Goal: Task Accomplishment & Management: Manage account settings

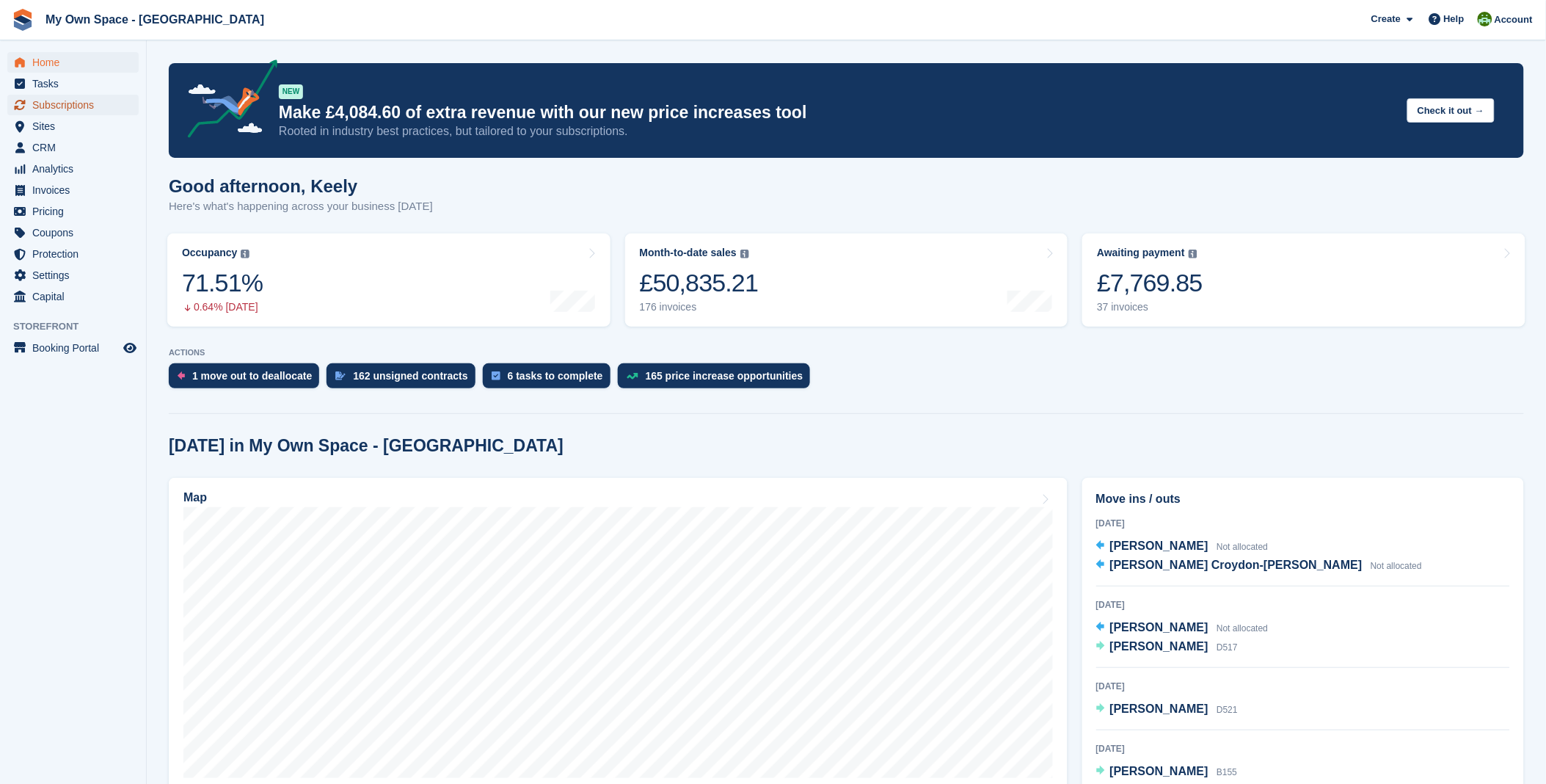
click at [71, 110] on span "Subscriptions" at bounding box center [76, 105] width 88 height 20
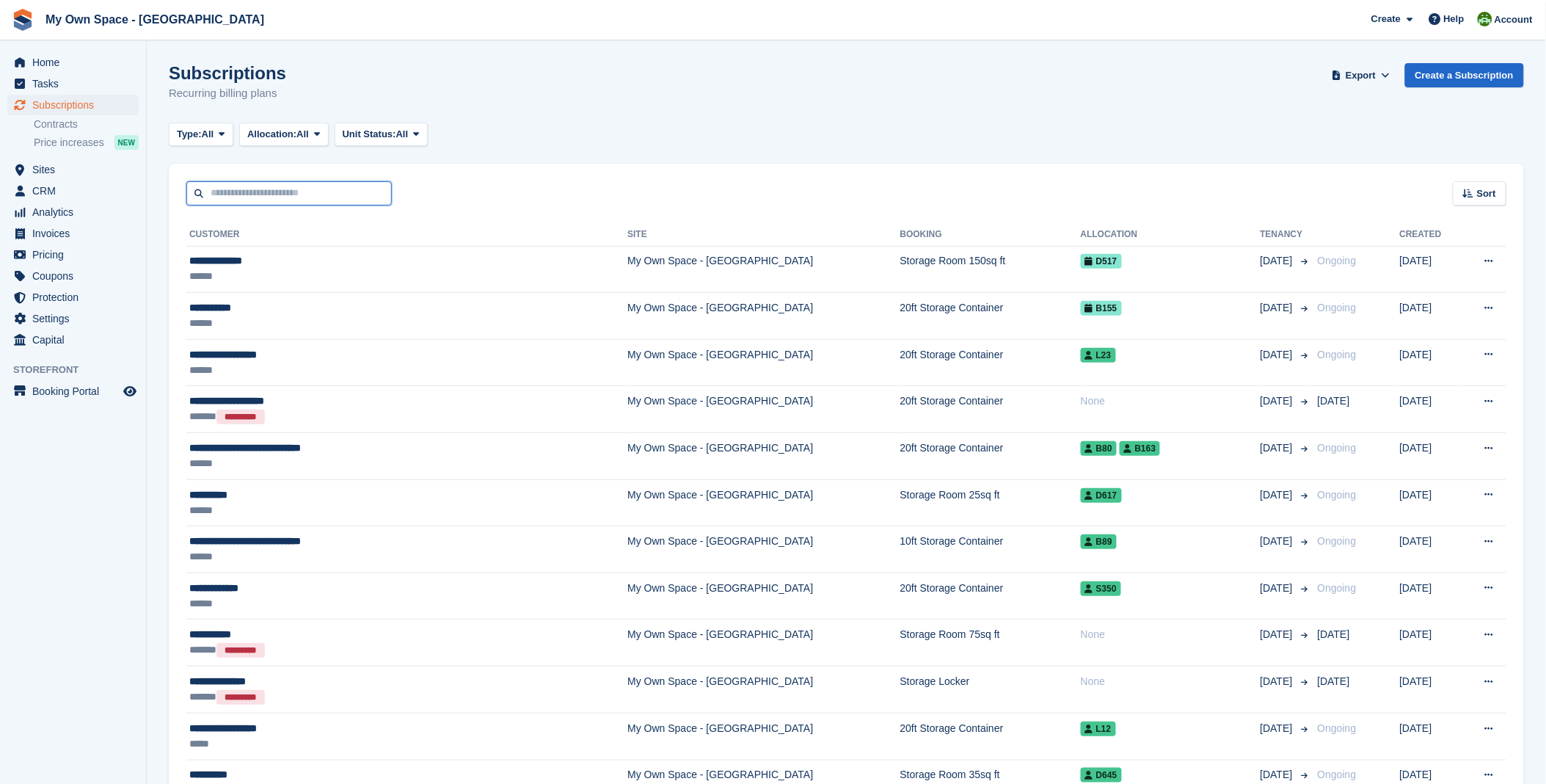
click at [299, 191] on input "text" at bounding box center [289, 193] width 205 height 24
type input "*****"
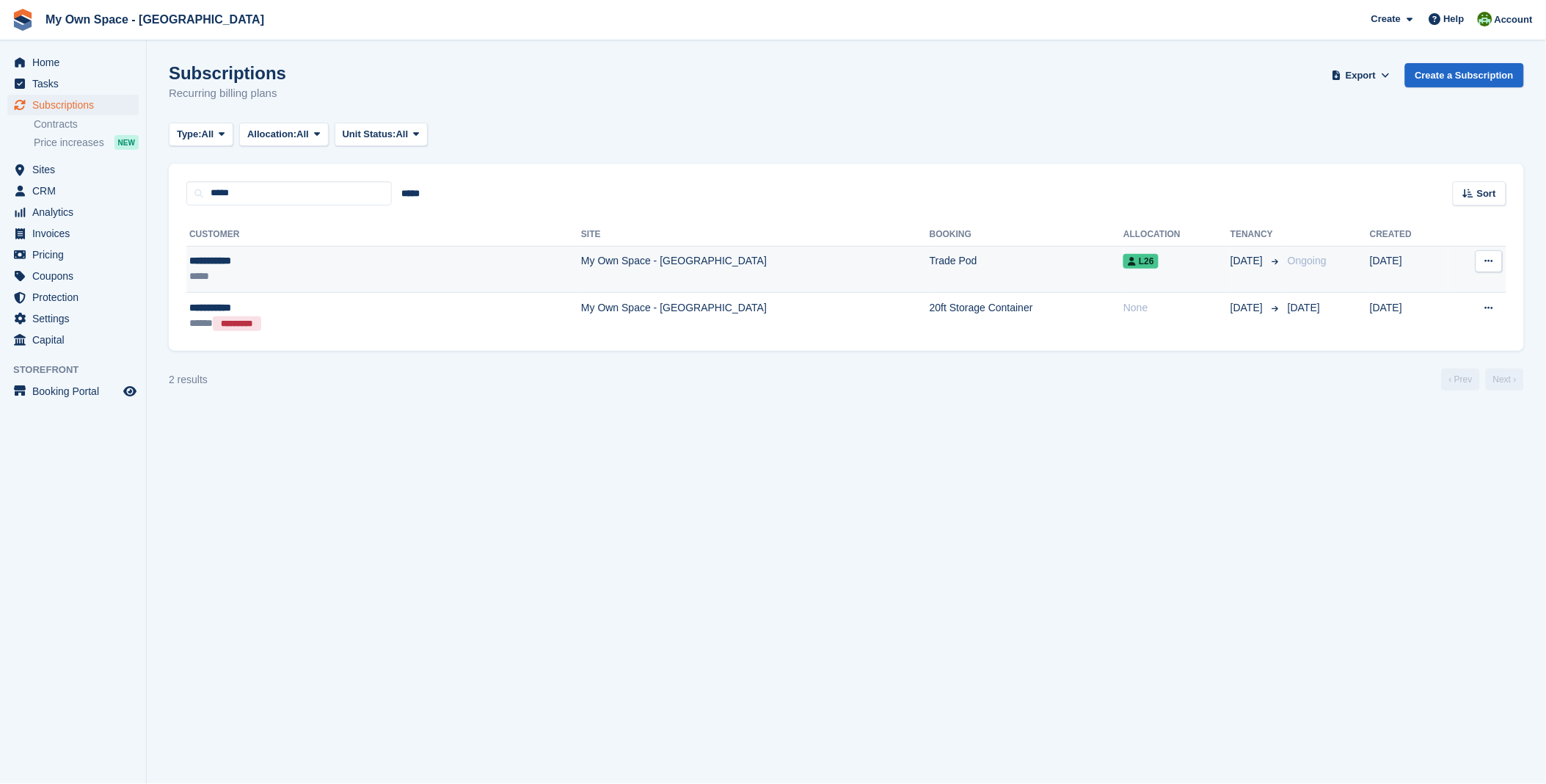
click at [242, 272] on div "*****" at bounding box center [294, 276] width 208 height 16
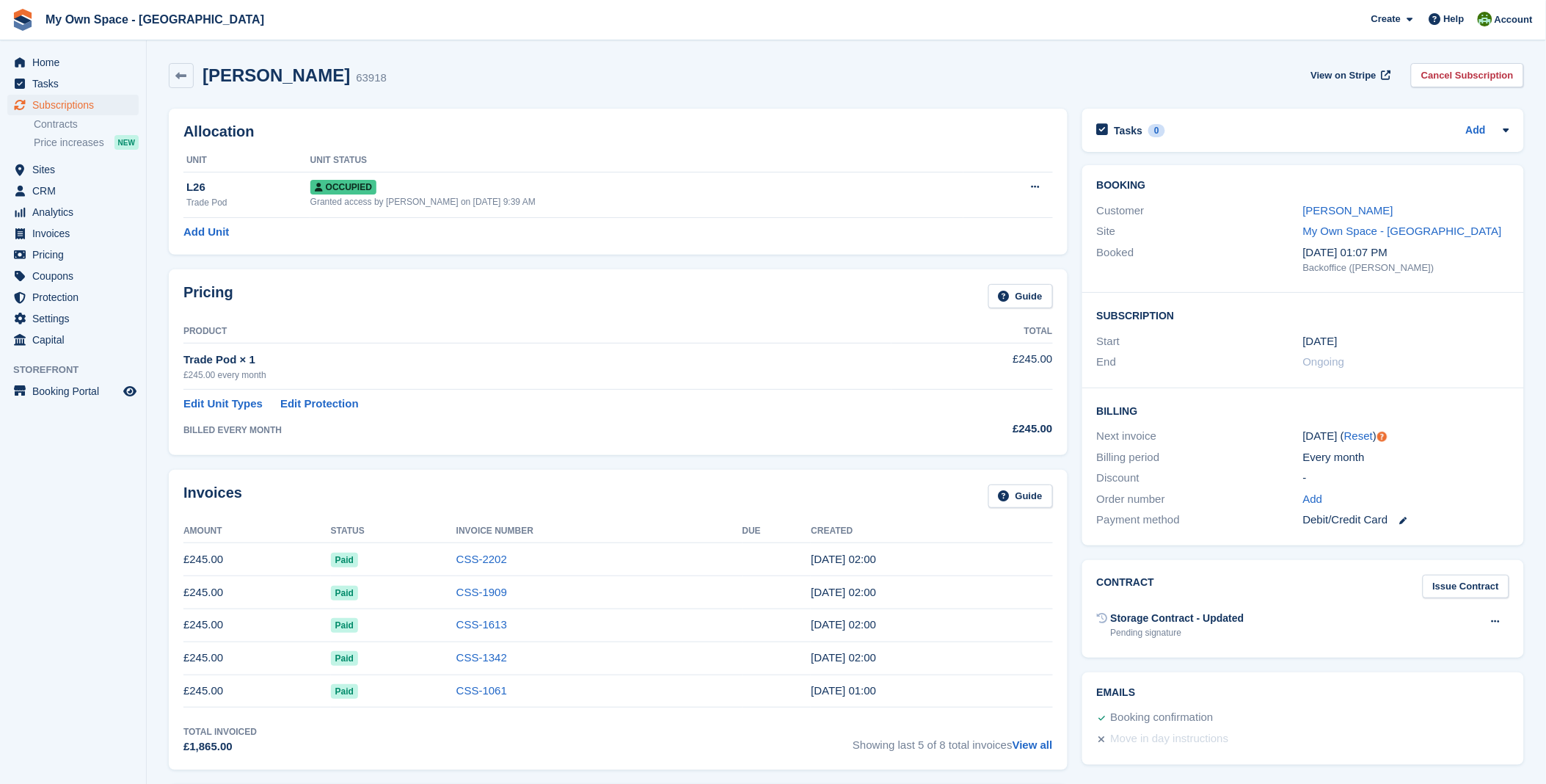
click at [599, 59] on div "Shane Tooke 63918 View on Stripe Cancel Subscription" at bounding box center [846, 79] width 1370 height 46
click at [40, 64] on span "Home" at bounding box center [76, 62] width 88 height 20
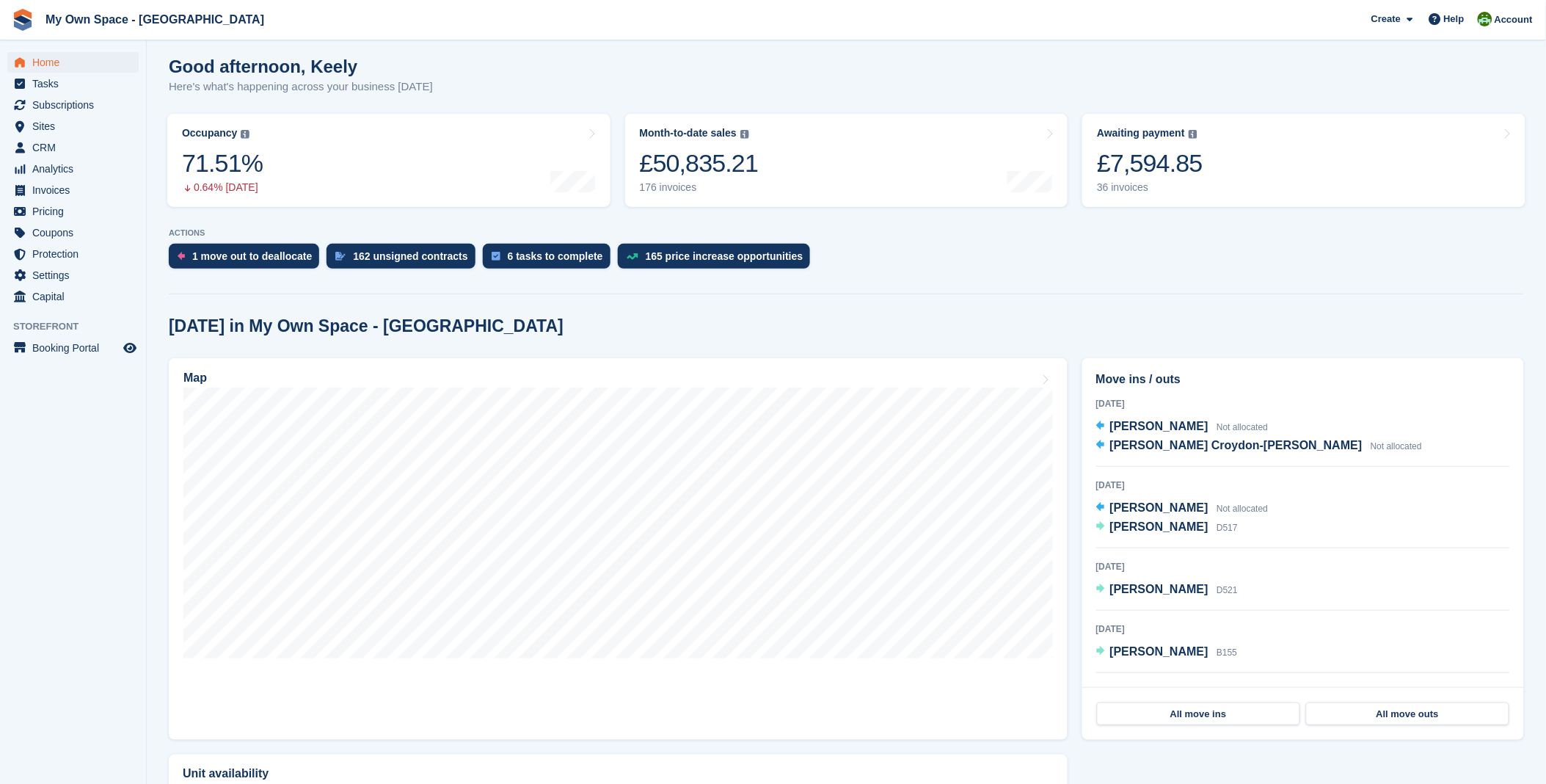
scroll to position [81, 0]
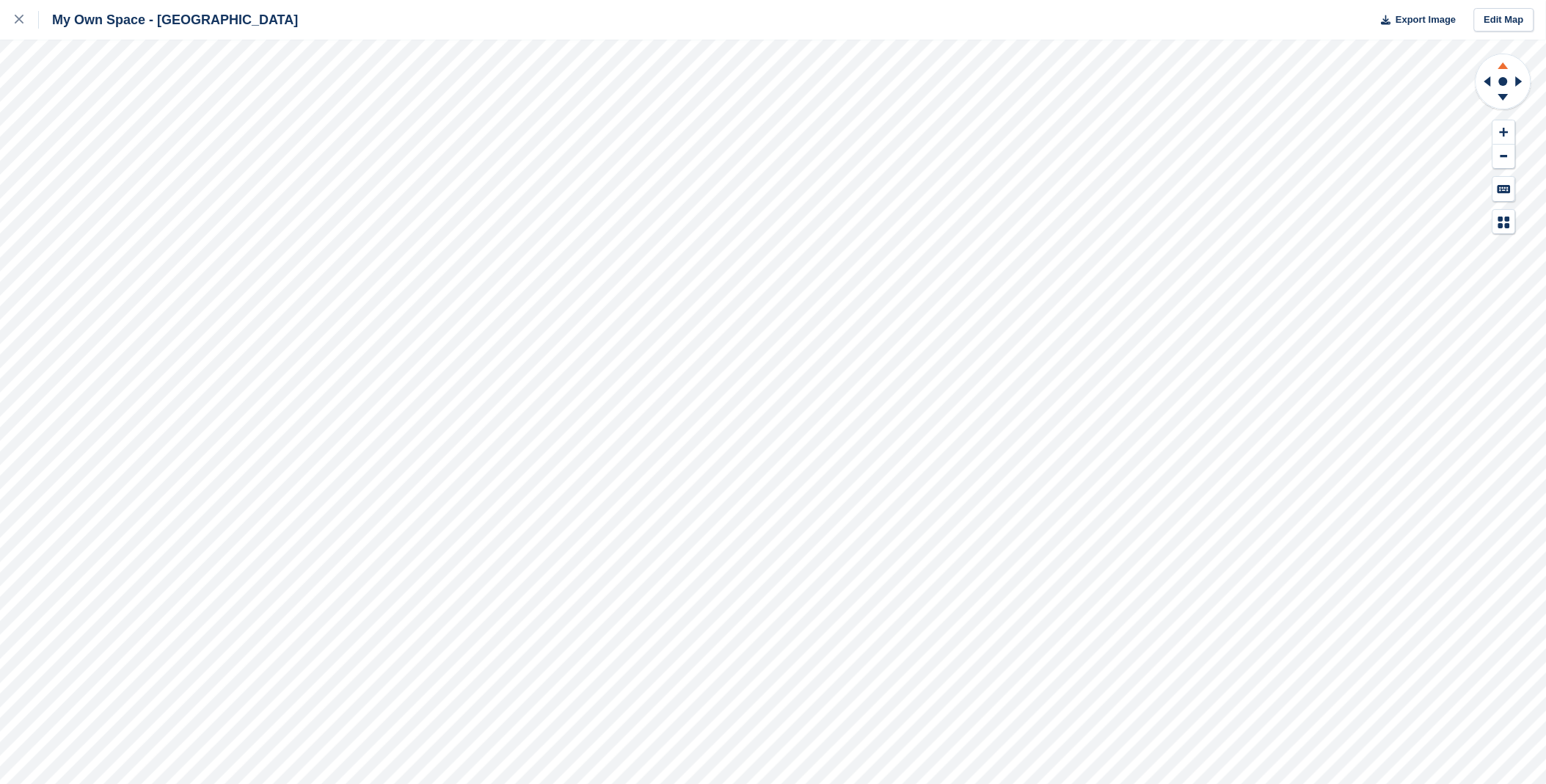
click at [1513, 71] on icon at bounding box center [1503, 63] width 38 height 18
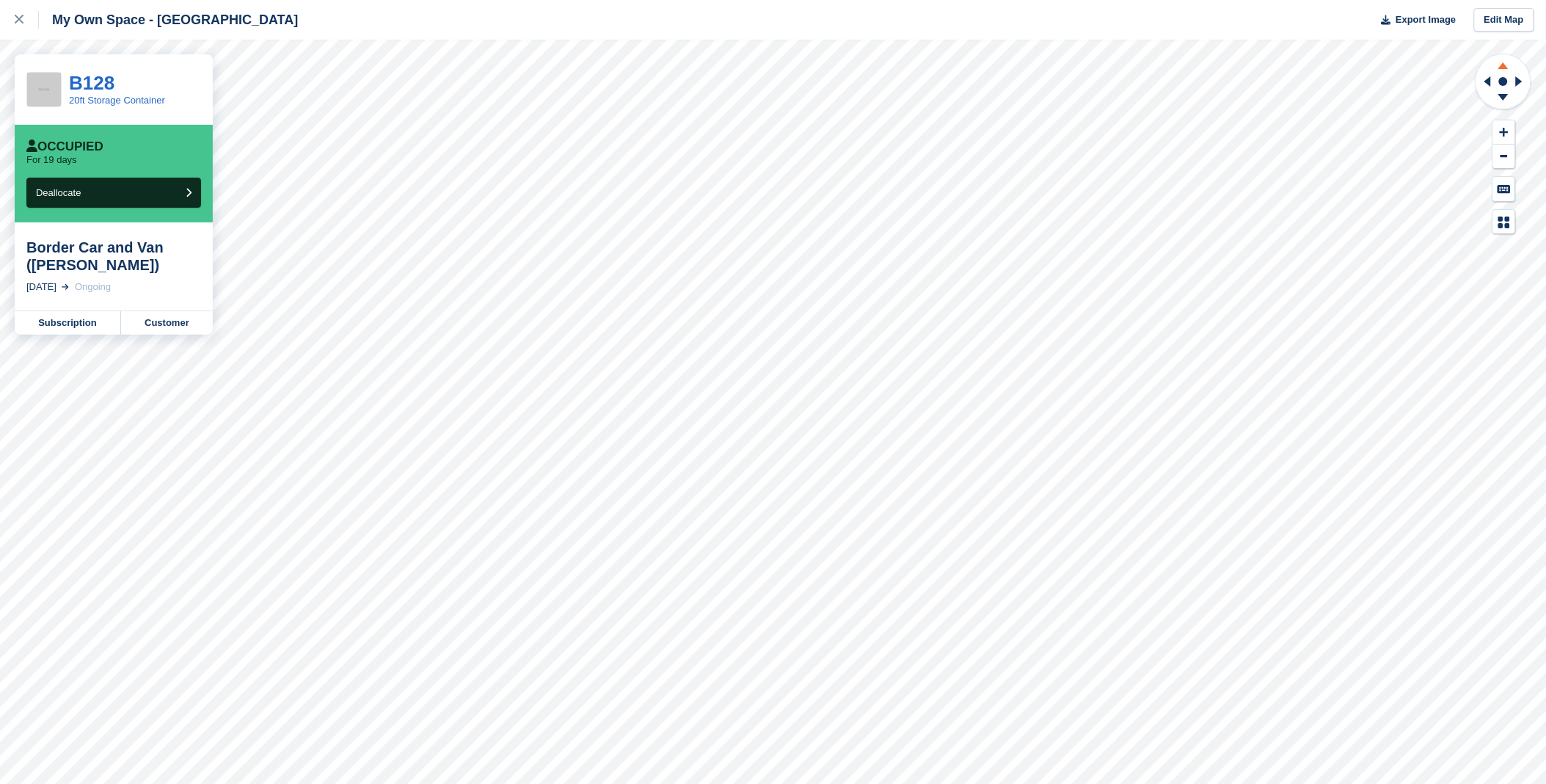
click at [1500, 57] on icon at bounding box center [1503, 63] width 38 height 18
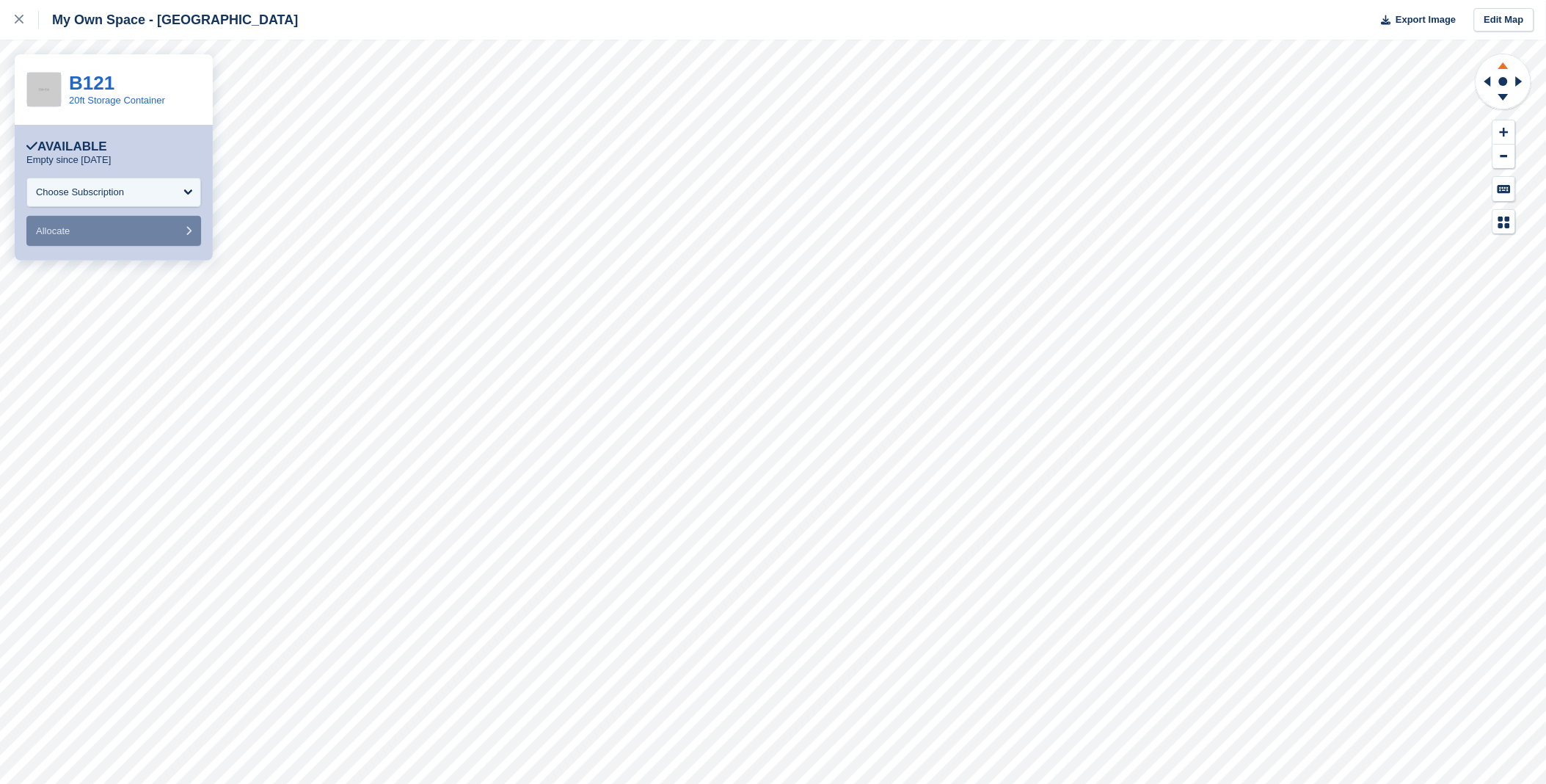
drag, startPoint x: 1499, startPoint y: 61, endPoint x: 1500, endPoint y: 69, distance: 8.1
click at [1499, 64] on icon at bounding box center [1503, 63] width 38 height 18
click at [1503, 92] on g at bounding box center [1503, 99] width 38 height 18
click at [1511, 107] on circle at bounding box center [1503, 81] width 56 height 56
click at [1503, 98] on icon at bounding box center [1503, 99] width 38 height 18
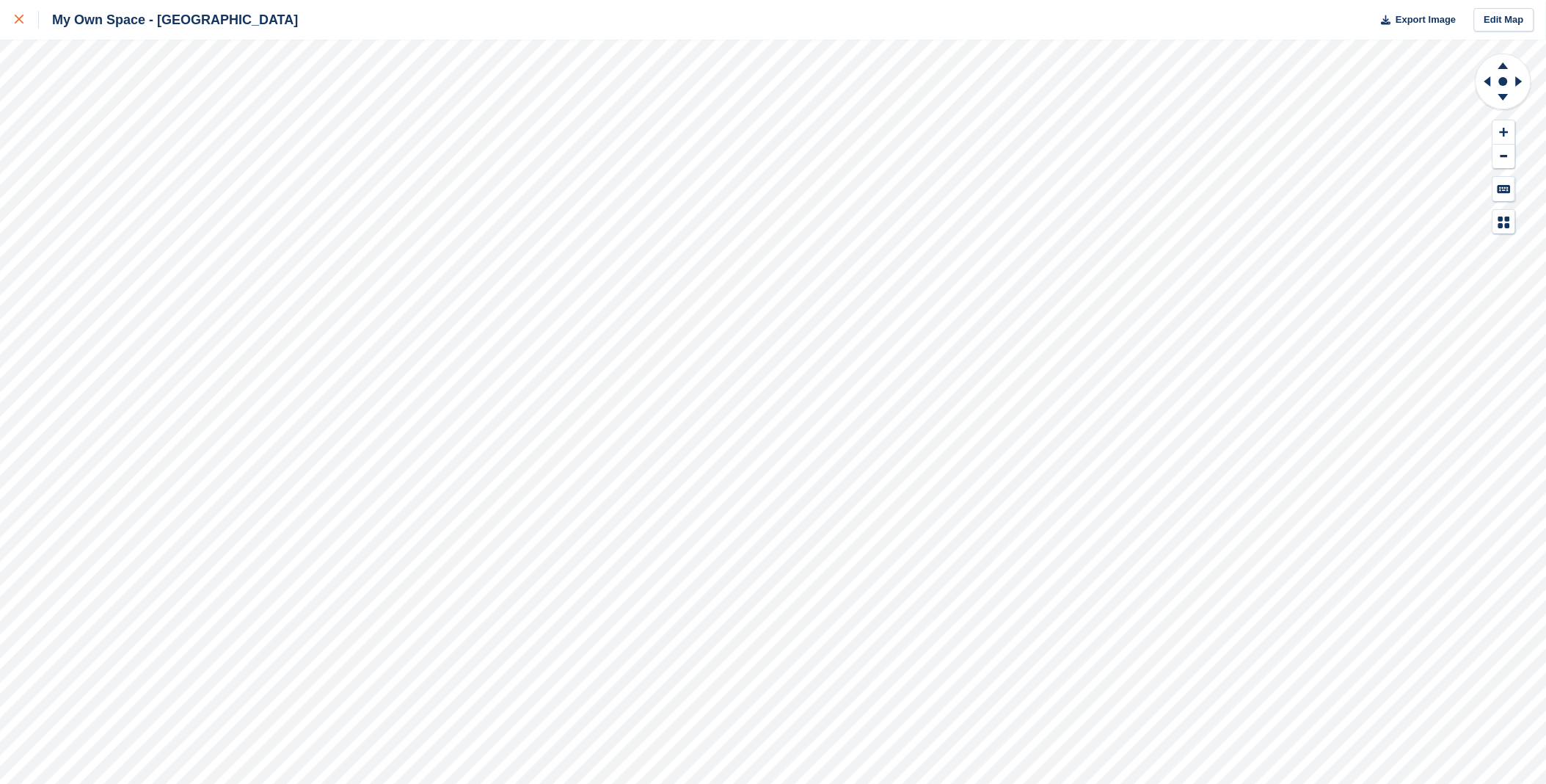
click at [24, 24] on div at bounding box center [27, 20] width 24 height 17
click at [23, 19] on icon at bounding box center [19, 19] width 9 height 9
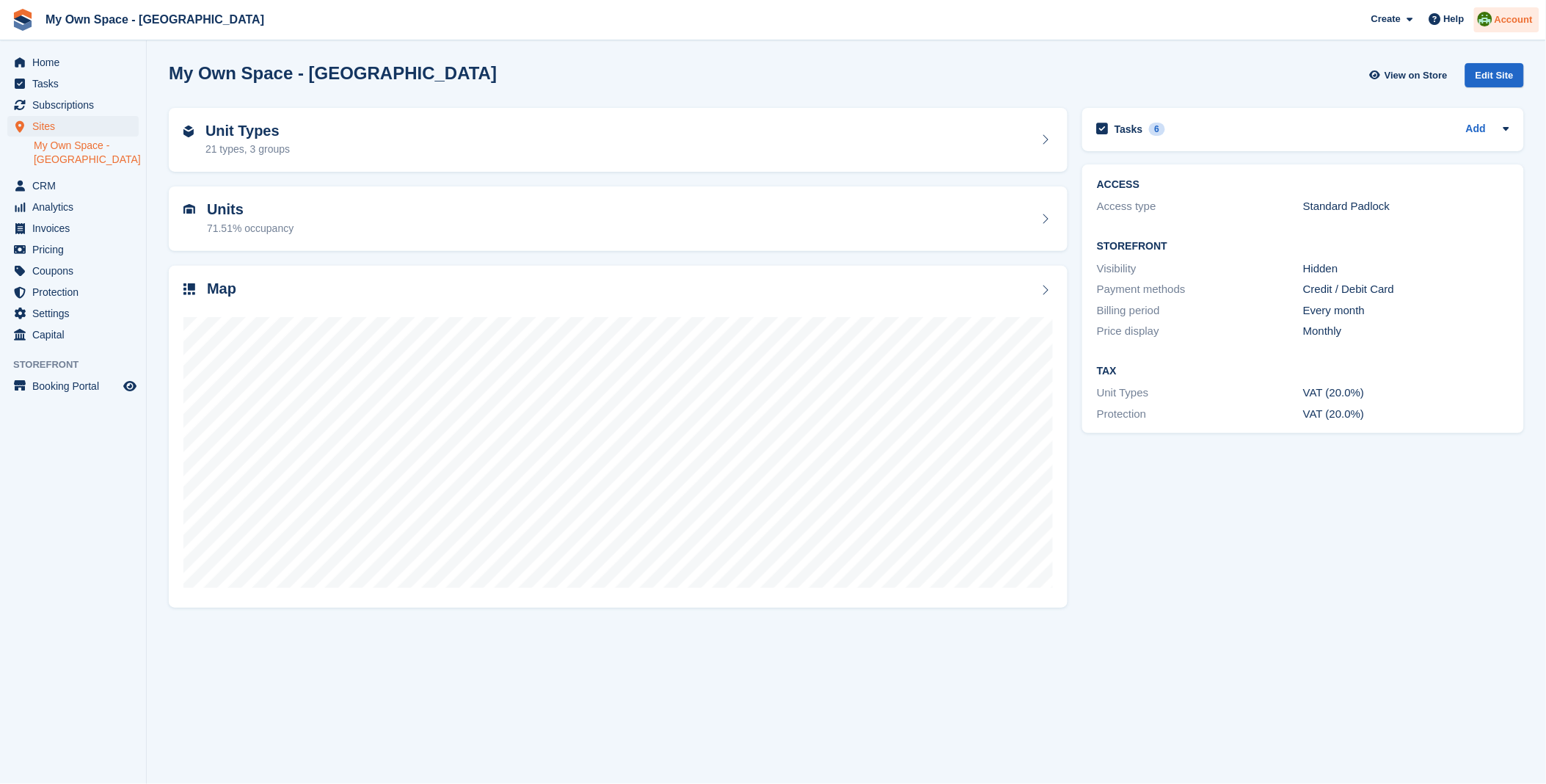
click at [1524, 19] on span "Account" at bounding box center [1514, 20] width 38 height 15
click at [1405, 152] on div "Logout" at bounding box center [1399, 146] width 35 height 16
